Goal: Task Accomplishment & Management: Manage account settings

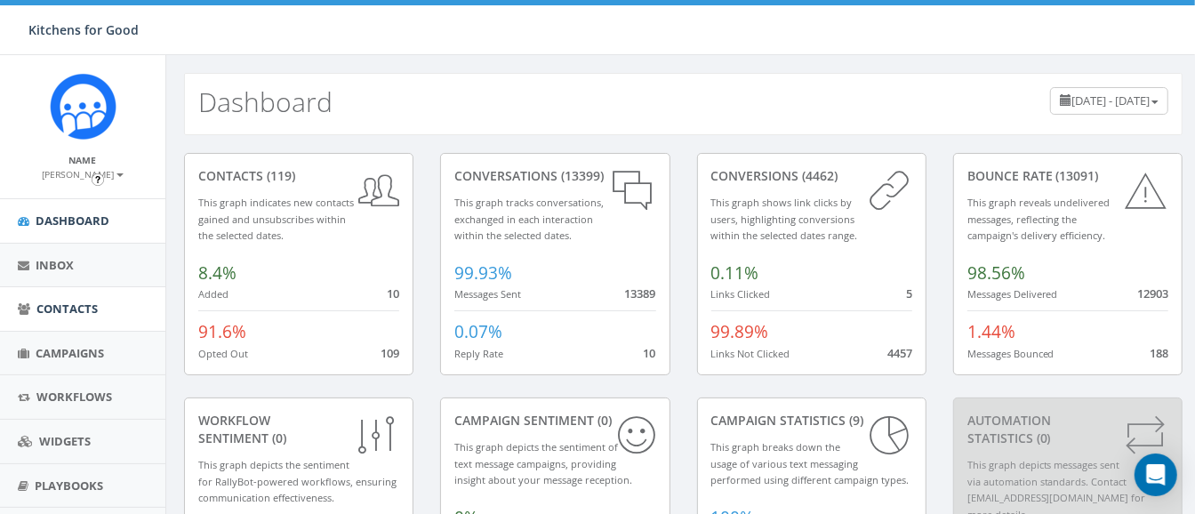
scroll to position [129, 0]
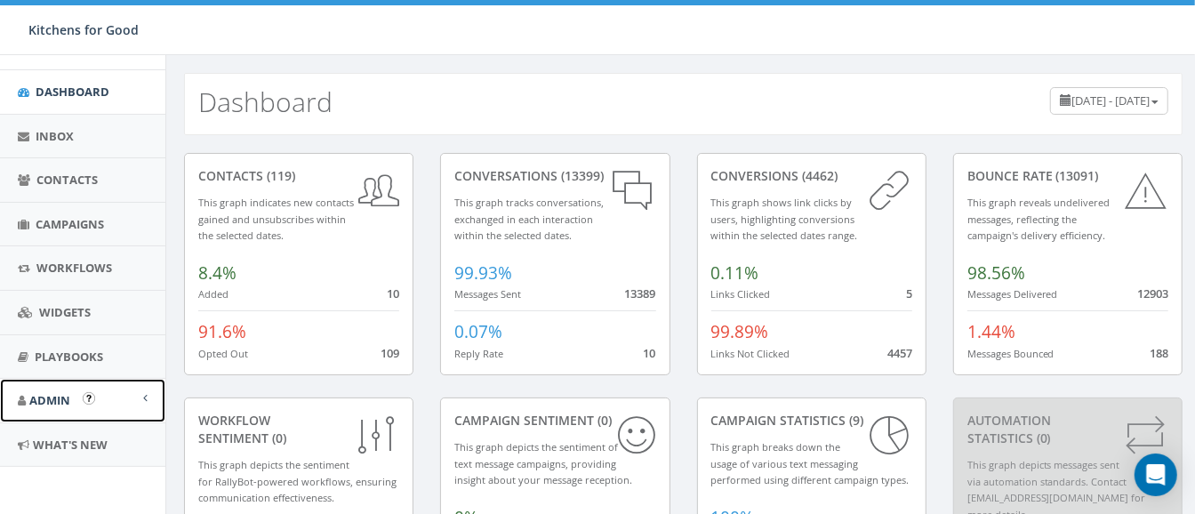
click at [62, 398] on span "Admin" at bounding box center [49, 400] width 41 height 16
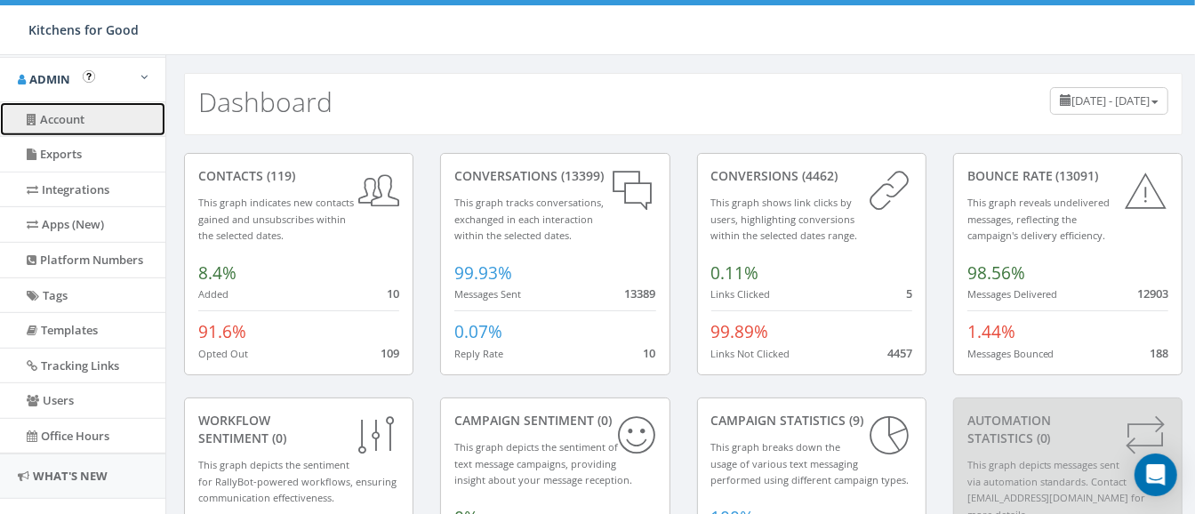
click at [60, 116] on link "Account" at bounding box center [82, 119] width 165 height 35
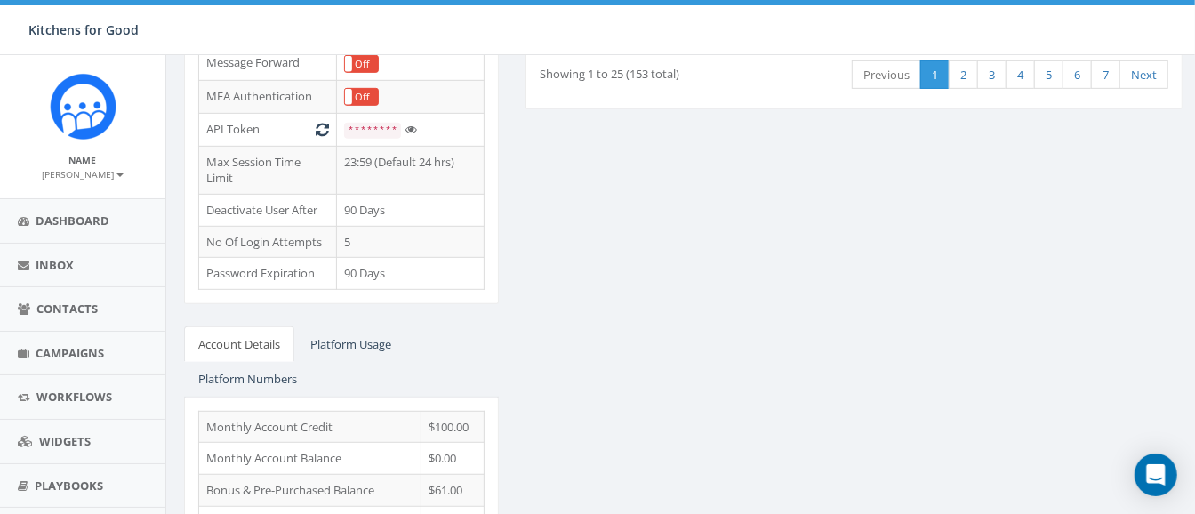
scroll to position [604, 0]
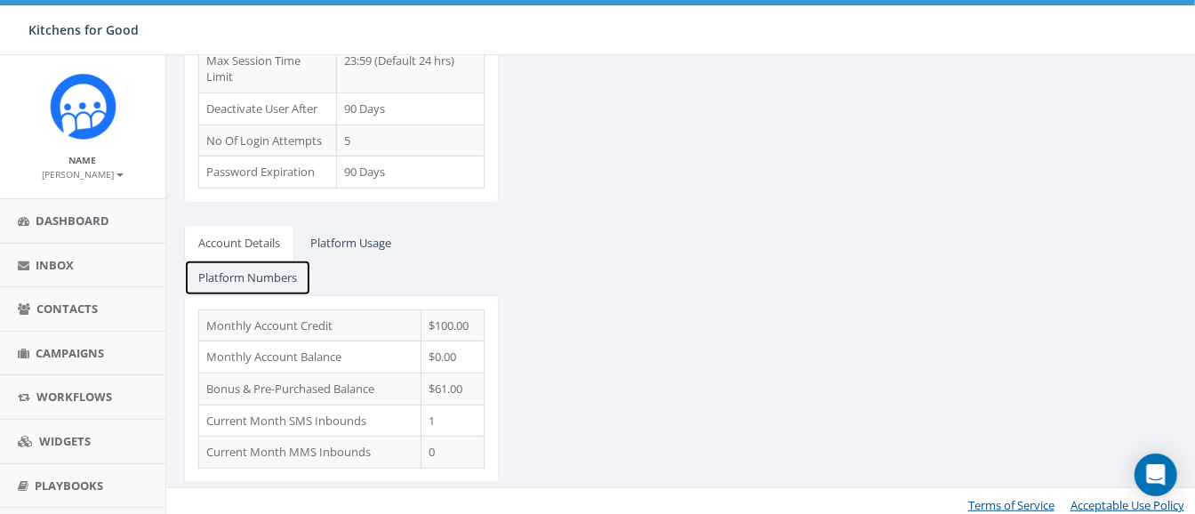
click at [267, 268] on link "Platform Numbers" at bounding box center [247, 278] width 127 height 36
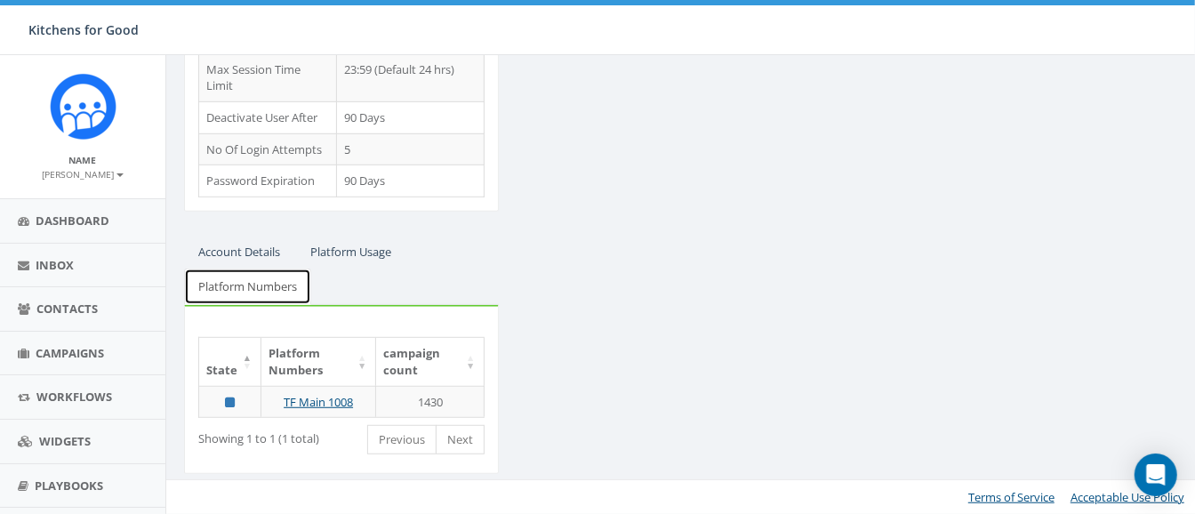
scroll to position [586, 0]
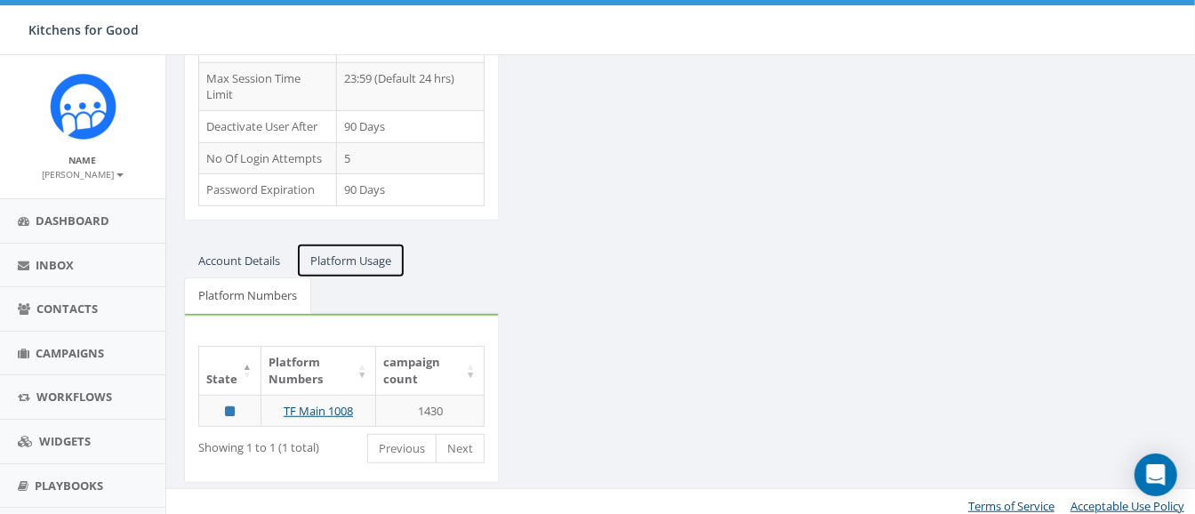
click at [333, 252] on link "Platform Usage" at bounding box center [350, 261] width 109 height 36
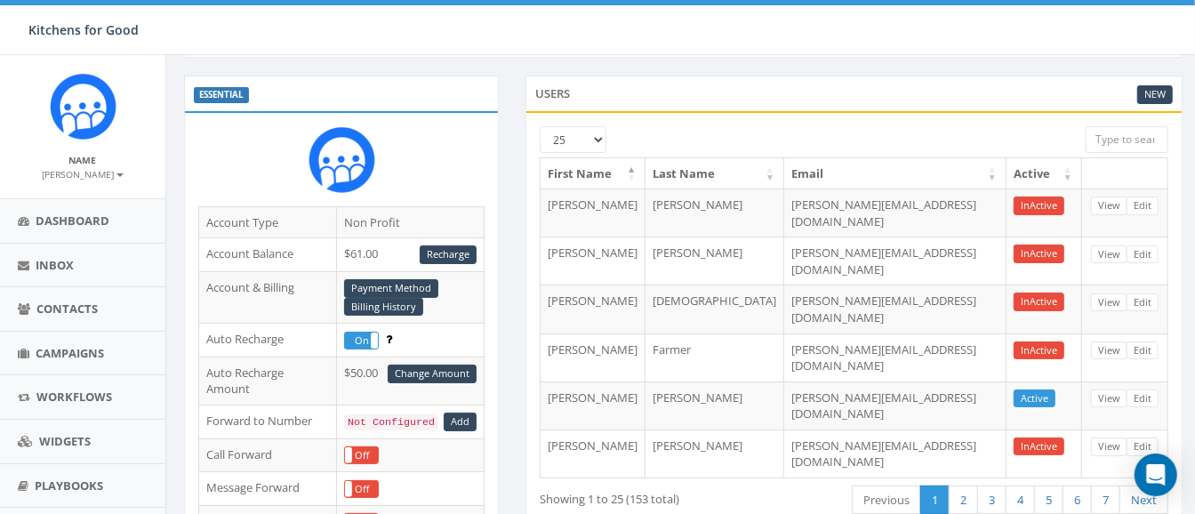
scroll to position [0, 0]
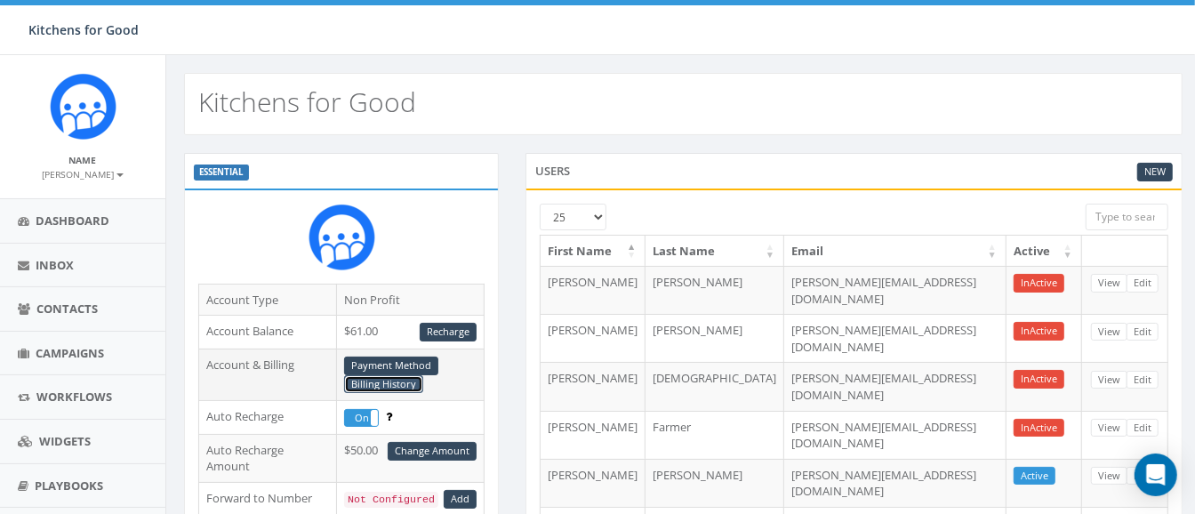
click at [404, 379] on link "Billing History" at bounding box center [383, 384] width 79 height 19
